Goal: Communication & Community: Ask a question

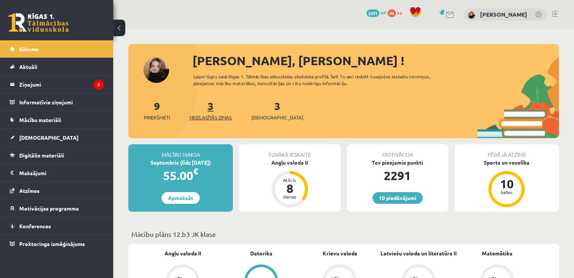
click at [211, 111] on link "3 Neizlasītās ziņas" at bounding box center [210, 110] width 42 height 22
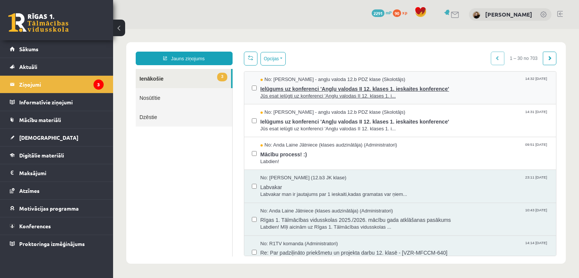
click at [306, 82] on span "No: Agnese Vaškūna - angļu valoda 12.b PDZ klase (Skolotājs)" at bounding box center [333, 79] width 145 height 7
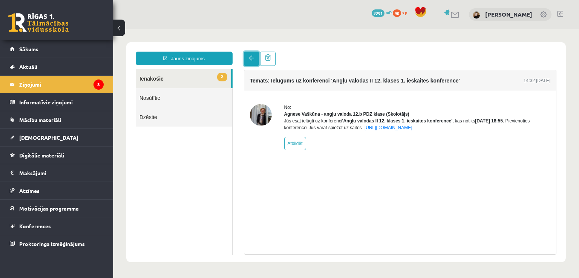
click at [250, 56] on span at bounding box center [251, 57] width 5 height 5
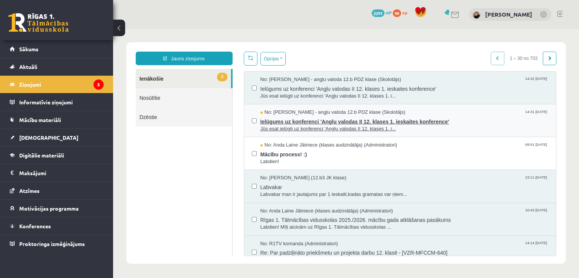
click at [322, 120] on span "Ielūgums uz konferenci 'Angļu valodas II 12. klases 1. ieskaites konference'" at bounding box center [405, 120] width 289 height 9
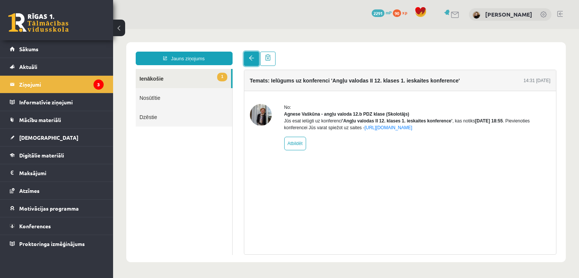
click at [250, 58] on span at bounding box center [251, 57] width 5 height 5
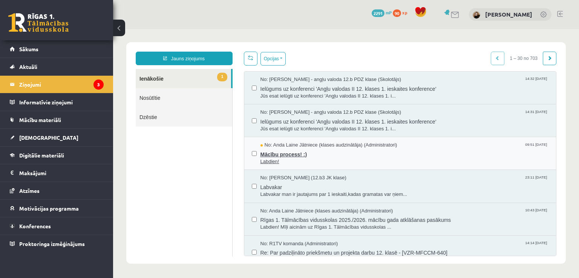
click at [279, 150] on span "Mācību process! :)" at bounding box center [405, 153] width 289 height 9
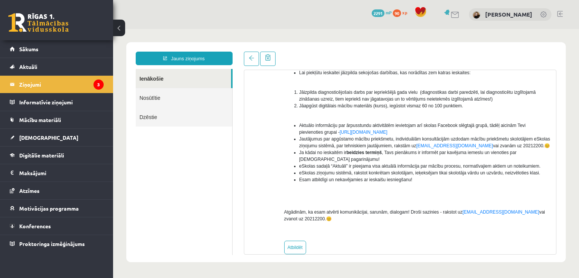
scroll to position [120, 0]
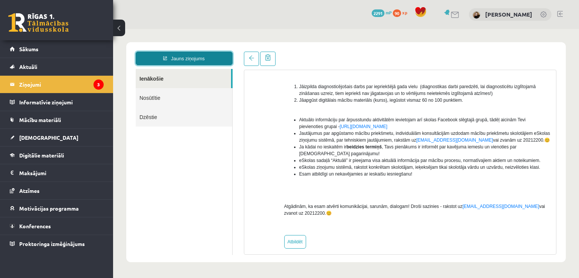
click at [180, 57] on link "Jauns ziņojums" at bounding box center [184, 59] width 97 height 14
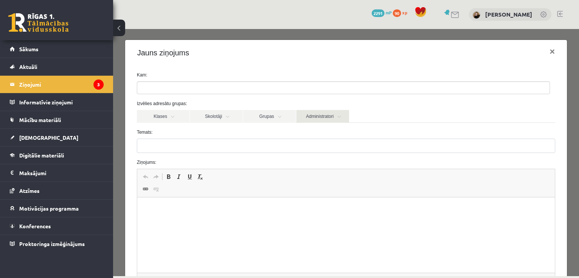
click at [308, 121] on link "Administratori" at bounding box center [322, 116] width 53 height 13
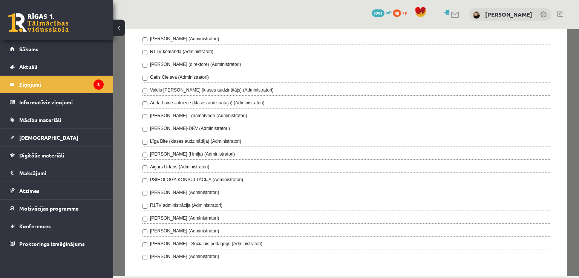
scroll to position [97, 0]
click at [213, 106] on label "Anda Laine Jātniece (klases audzinātāja) (Administratori)" at bounding box center [207, 103] width 115 height 7
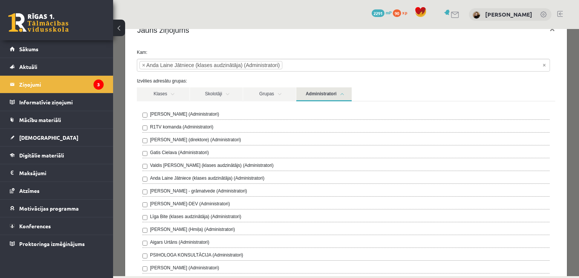
scroll to position [11, 0]
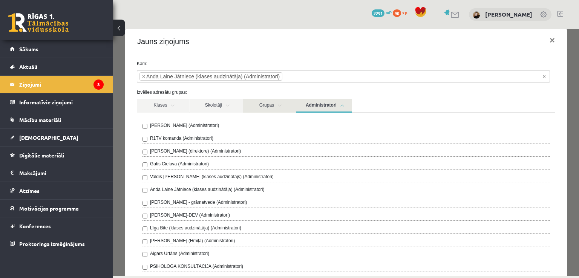
click at [266, 110] on link "Grupas" at bounding box center [269, 106] width 53 height 14
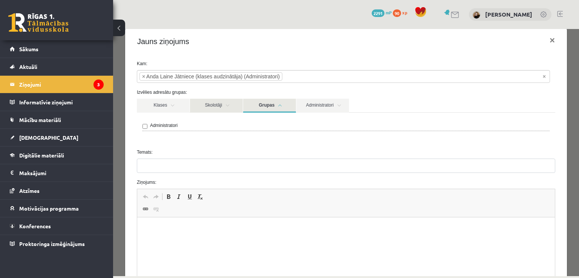
click at [226, 103] on link "Skolotāji" at bounding box center [216, 106] width 53 height 14
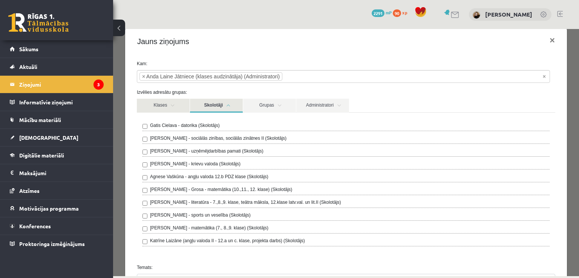
click at [167, 104] on link "Klases" at bounding box center [163, 106] width 53 height 14
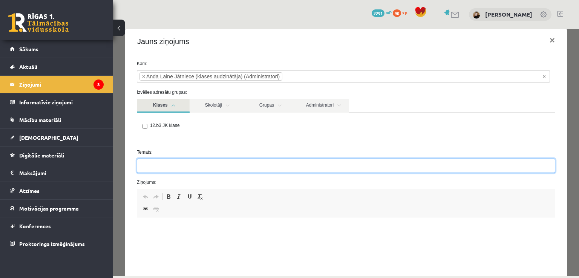
click at [221, 170] on input "Temats:" at bounding box center [346, 166] width 419 height 14
type input "****"
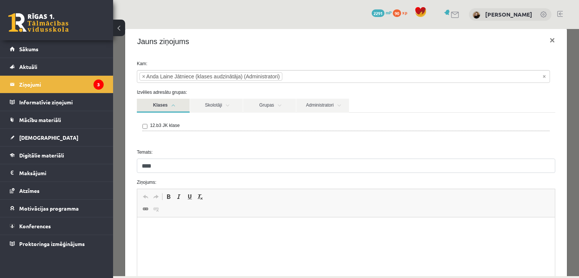
click at [178, 237] on html at bounding box center [346, 229] width 418 height 23
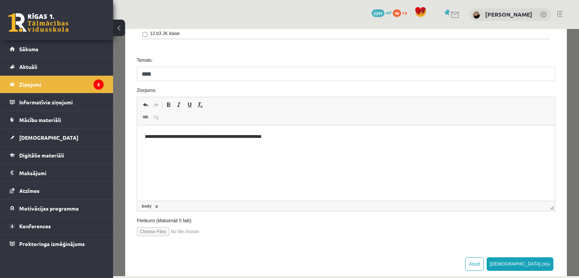
scroll to position [116, 0]
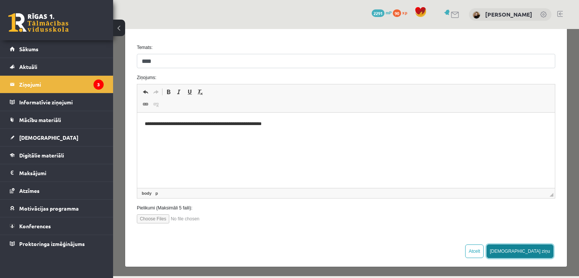
click at [530, 249] on button "Sūtīt ziņu" at bounding box center [520, 252] width 67 height 14
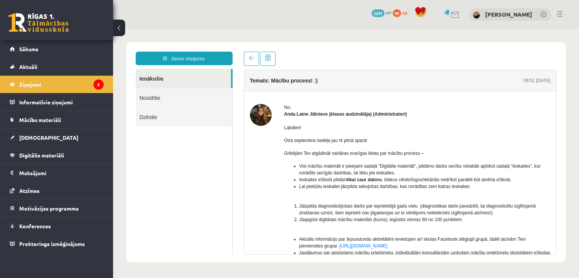
scroll to position [0, 0]
click at [34, 46] on span "Sākums" at bounding box center [28, 49] width 19 height 7
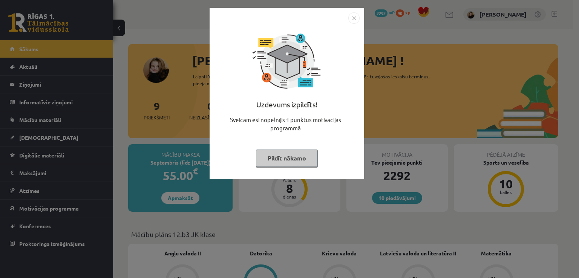
click at [269, 163] on button "Pildīt nākamo" at bounding box center [287, 158] width 62 height 17
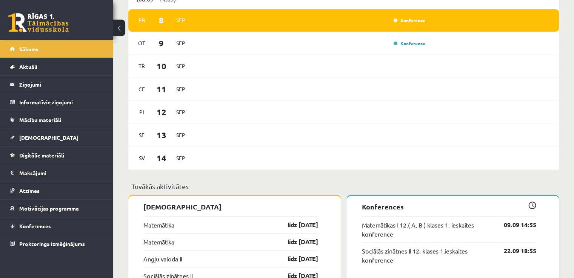
scroll to position [381, 0]
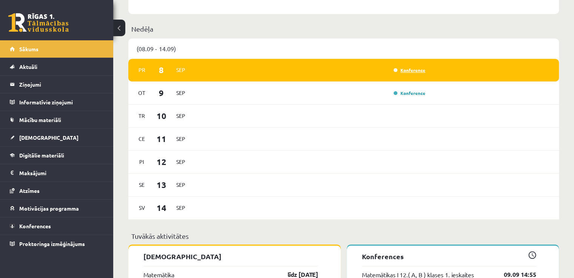
click at [413, 70] on link "Konference" at bounding box center [409, 70] width 32 height 6
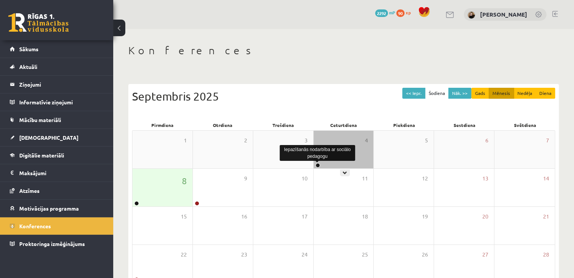
click at [317, 165] on link at bounding box center [317, 165] width 5 height 5
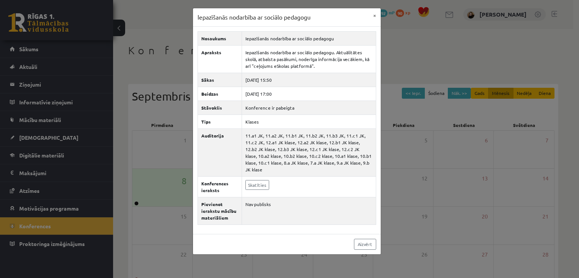
click at [172, 195] on div "Iepazīšanās nodarbība ar sociālo pedagogu × Nosaukums Iepazīšanās nodarbība ar …" at bounding box center [289, 139] width 579 height 278
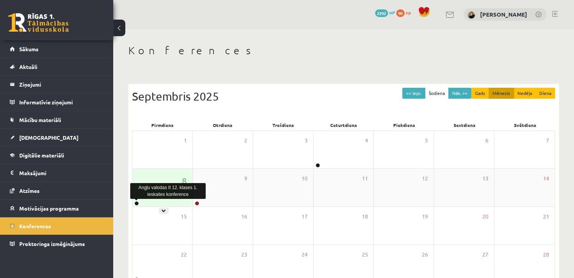
click at [135, 203] on link at bounding box center [136, 203] width 5 height 5
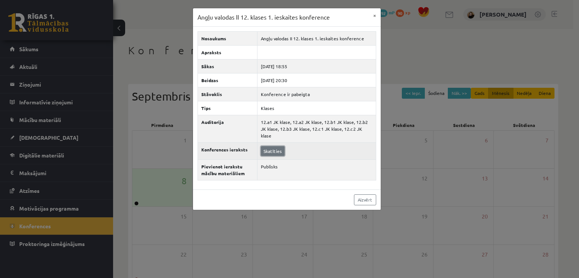
click at [277, 146] on link "Skatīties" at bounding box center [273, 151] width 24 height 10
